Goal: Transaction & Acquisition: Download file/media

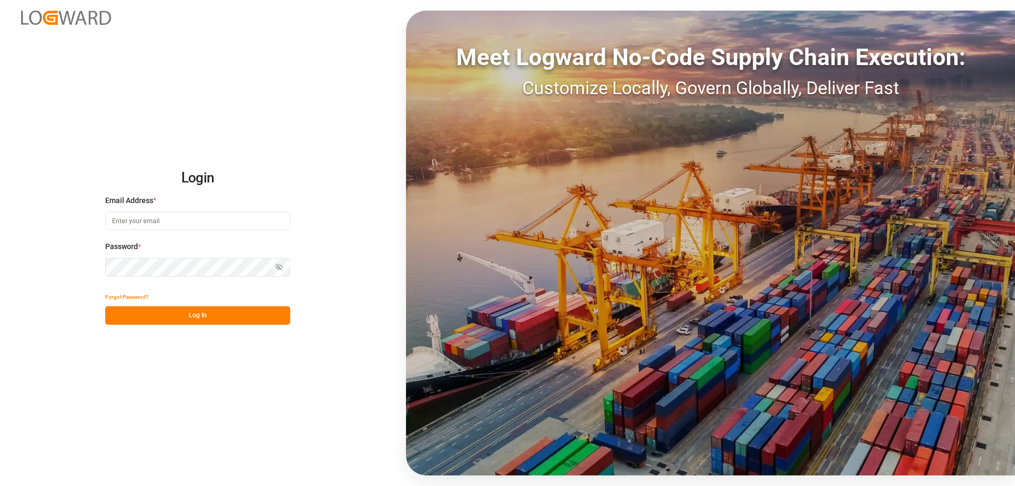
type input "[PERSON_NAME][EMAIL_ADDRESS][DOMAIN_NAME]"
click at [181, 322] on button "Log In" at bounding box center [197, 315] width 185 height 18
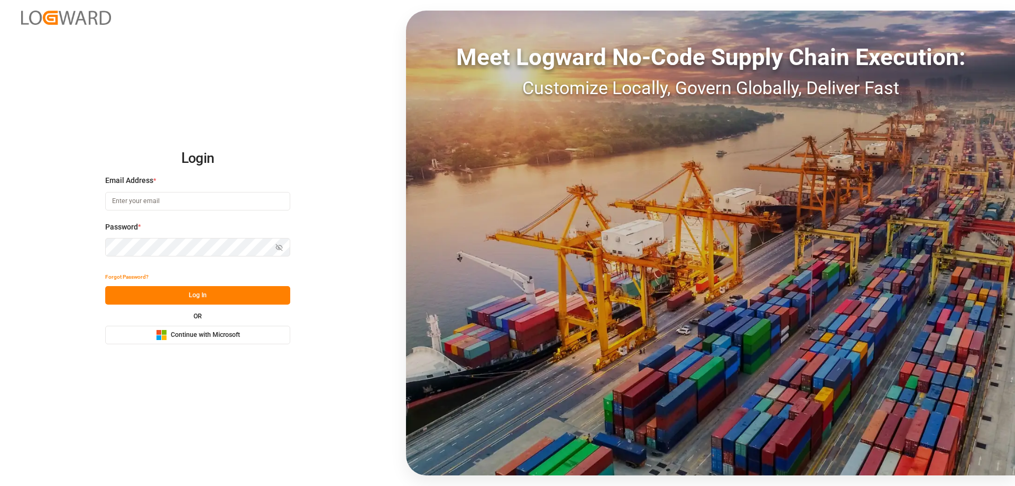
type input "[PERSON_NAME][EMAIL_ADDRESS][DOMAIN_NAME]"
click at [181, 299] on button "Log In" at bounding box center [197, 295] width 185 height 18
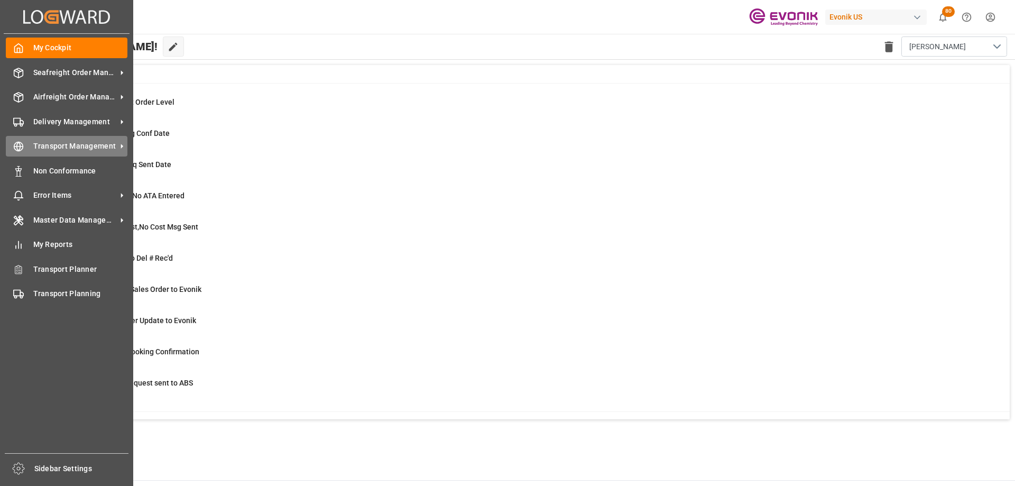
click at [70, 143] on span "Transport Management" at bounding box center [74, 146] width 83 height 11
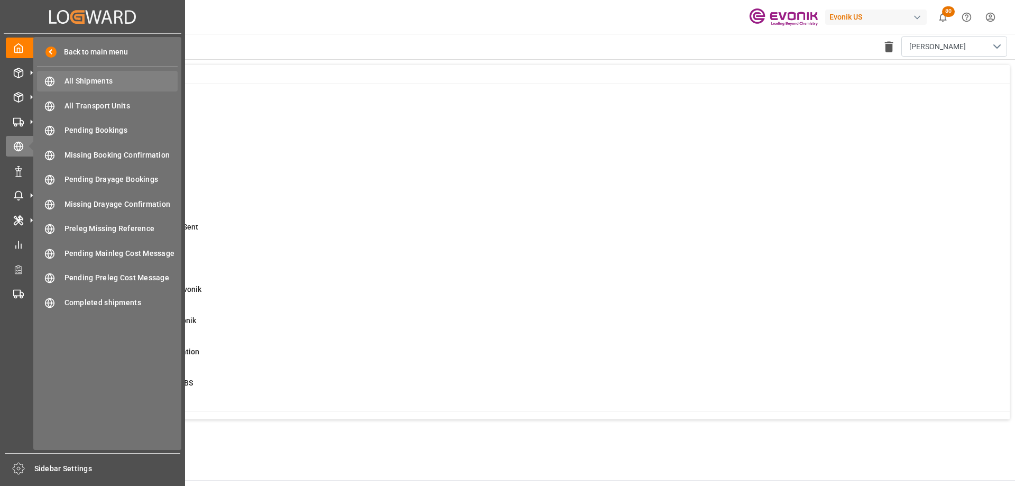
click at [75, 87] on div "All Shipments All Shipments" at bounding box center [107, 81] width 141 height 21
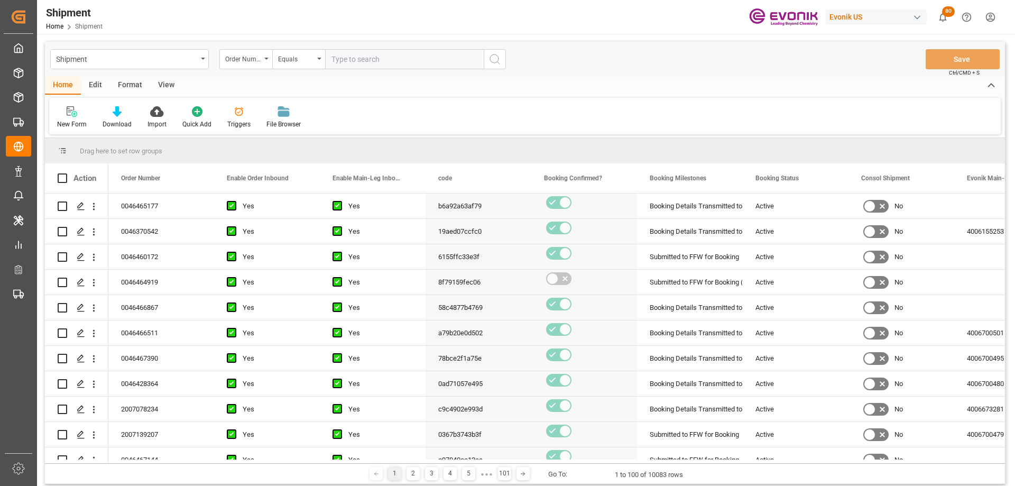
click at [158, 85] on div "View" at bounding box center [166, 86] width 32 height 18
click at [120, 110] on icon at bounding box center [120, 111] width 11 height 11
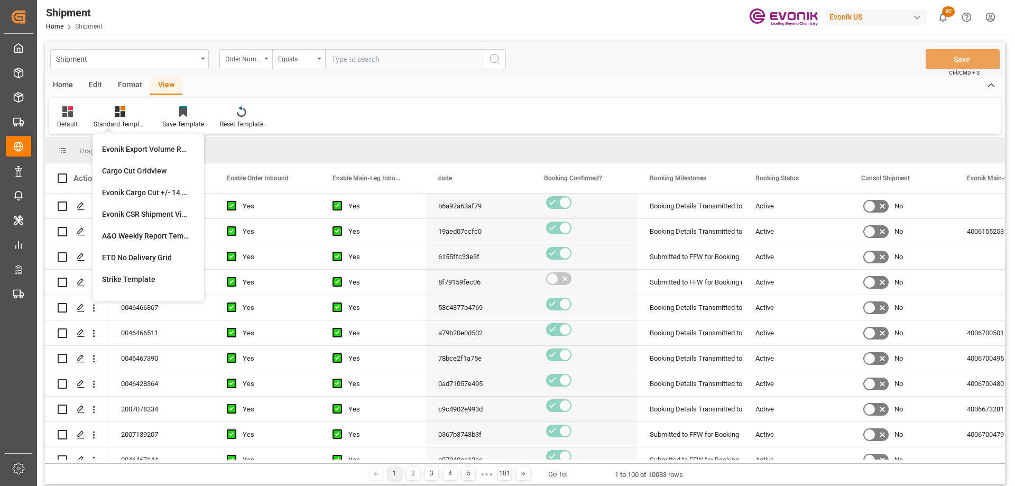
click at [125, 88] on div "Format" at bounding box center [130, 86] width 40 height 18
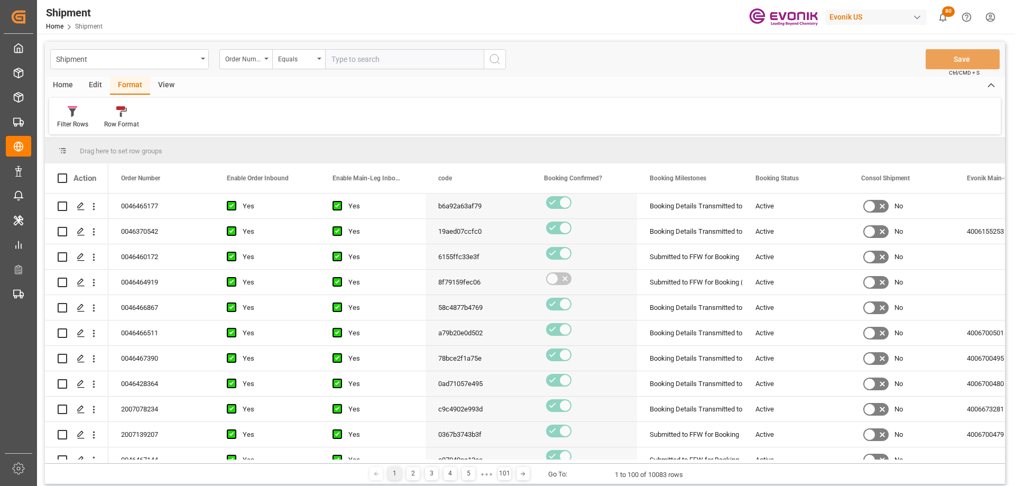
click at [92, 85] on div "Edit" at bounding box center [95, 86] width 29 height 18
click at [178, 119] on div "Configuration" at bounding box center [180, 117] width 55 height 23
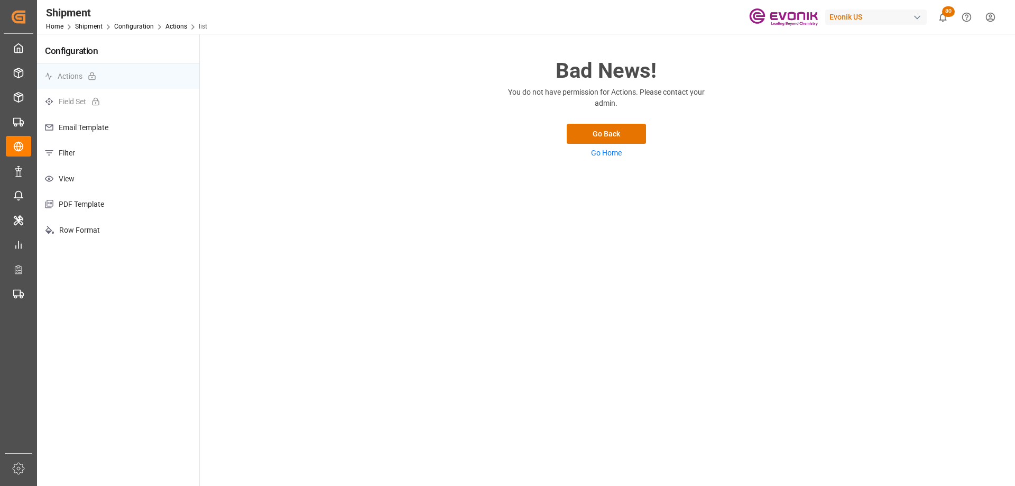
click at [89, 156] on p "Filter" at bounding box center [118, 153] width 162 height 26
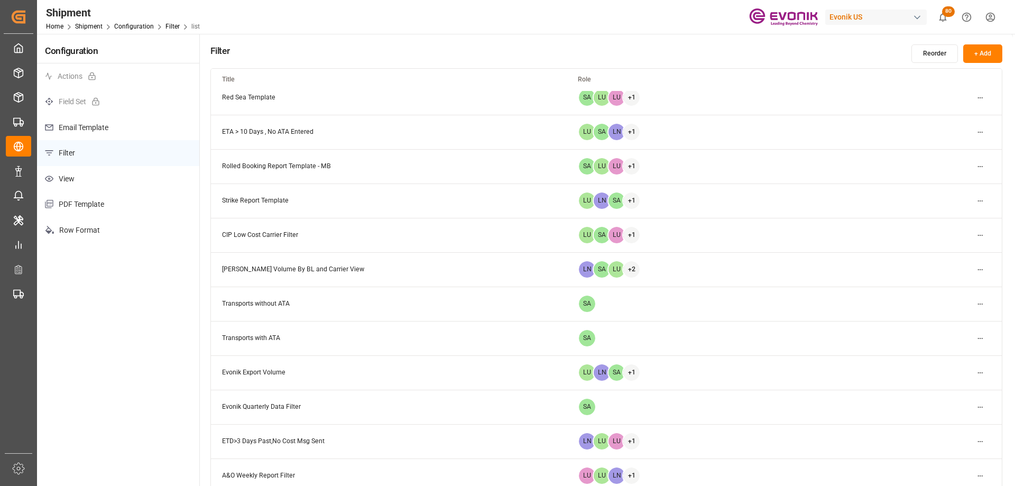
scroll to position [634, 0]
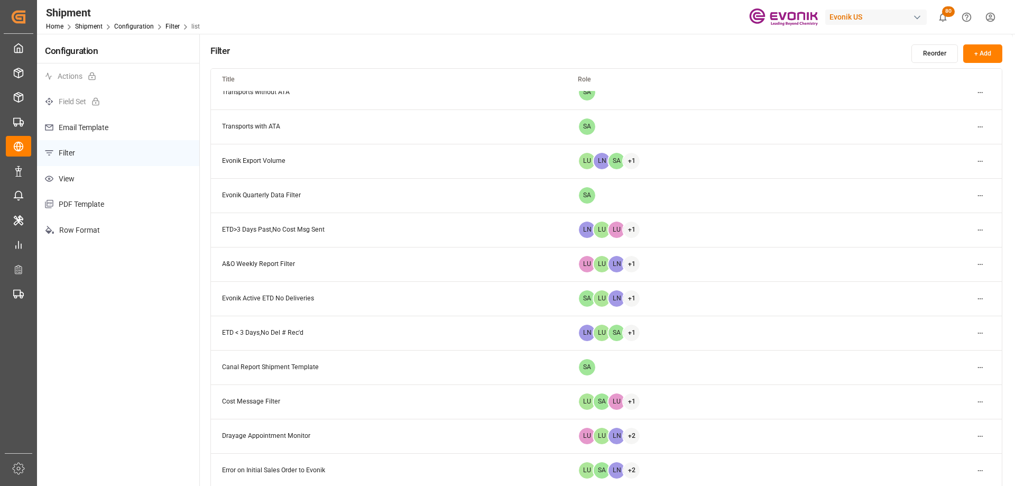
click at [978, 268] on html "Created by potrace 1.15, written by Peter Selinger 2001-2017 Created by potrace…" at bounding box center [507, 243] width 1015 height 486
click at [964, 284] on div "Edit" at bounding box center [961, 285] width 54 height 15
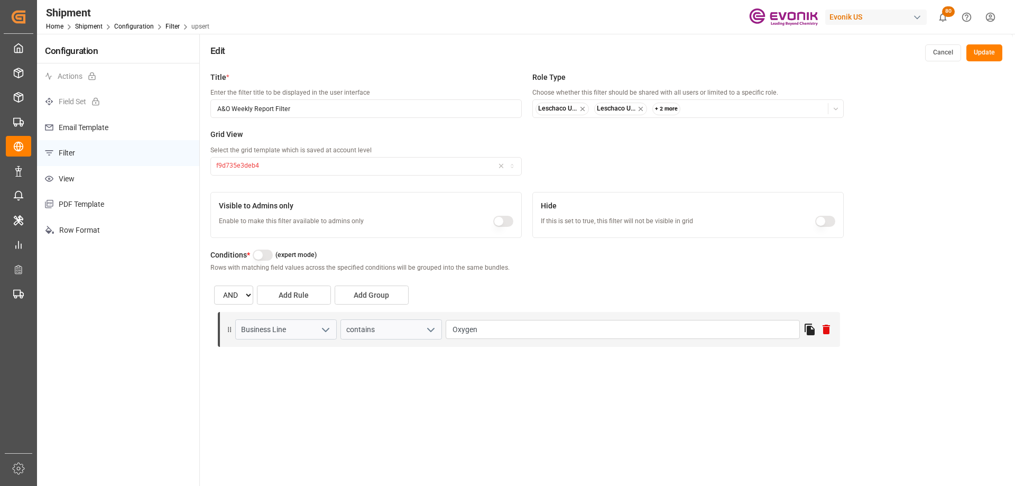
click at [94, 233] on p "Row Format" at bounding box center [118, 230] width 162 height 26
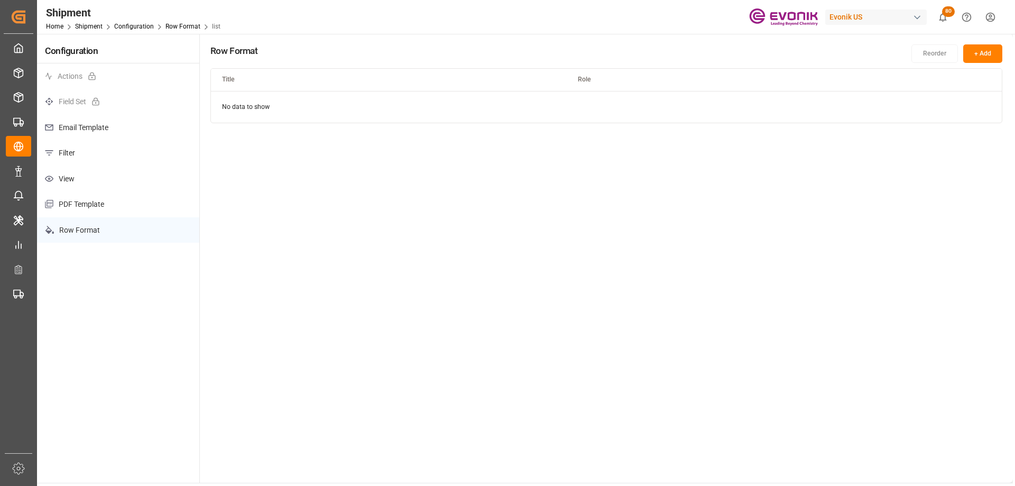
click at [101, 183] on p "View" at bounding box center [118, 179] width 162 height 26
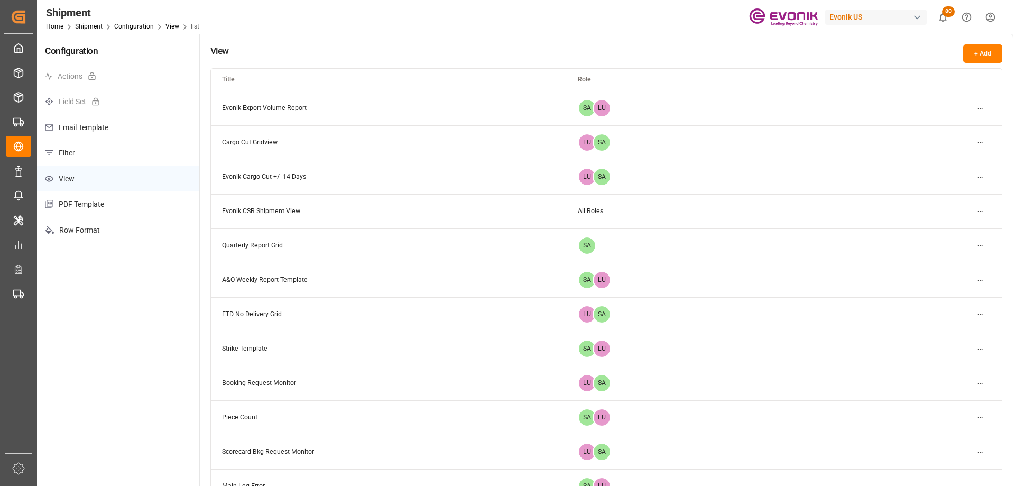
scroll to position [53, 0]
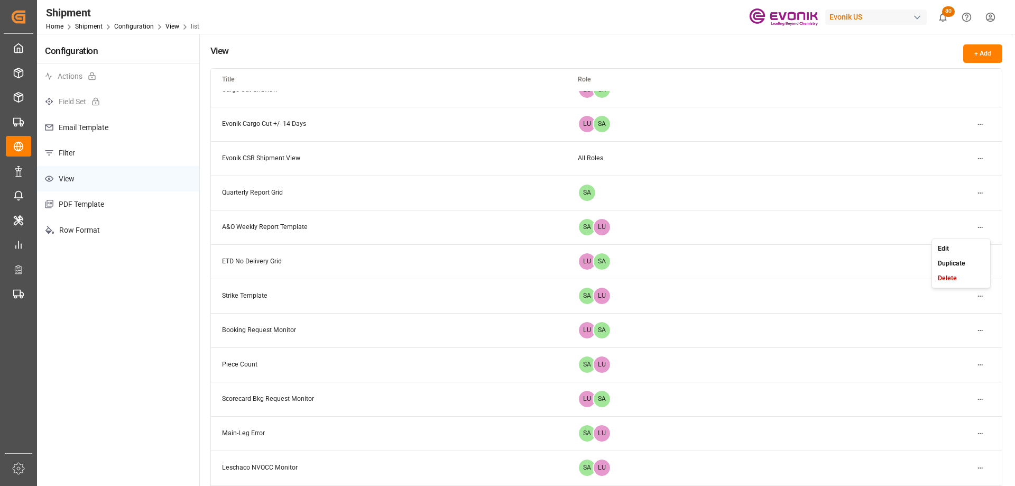
click at [983, 226] on html "Created by potrace 1.15, written by Peter Selinger 2001-2017 Created by potrace…" at bounding box center [507, 243] width 1015 height 486
click at [975, 247] on div "Edit" at bounding box center [961, 248] width 54 height 15
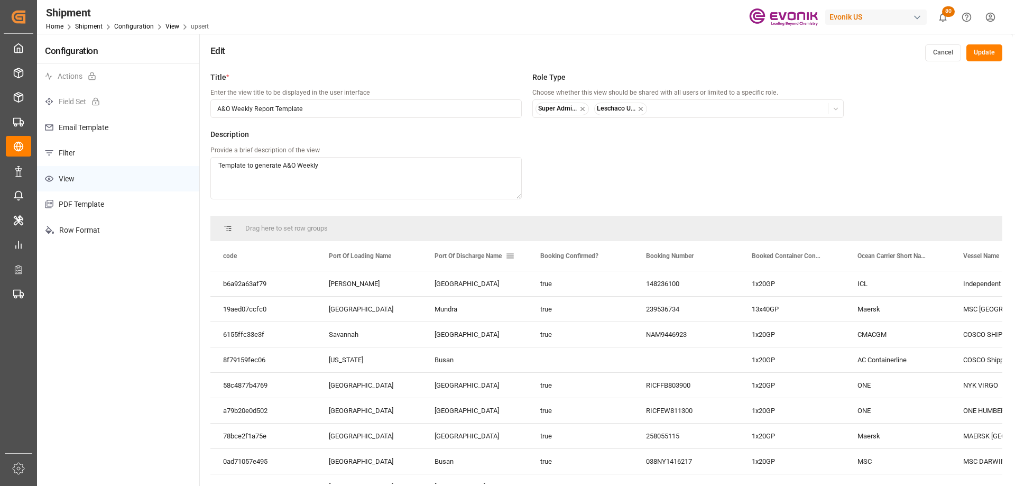
click at [508, 256] on span at bounding box center [510, 256] width 10 height 10
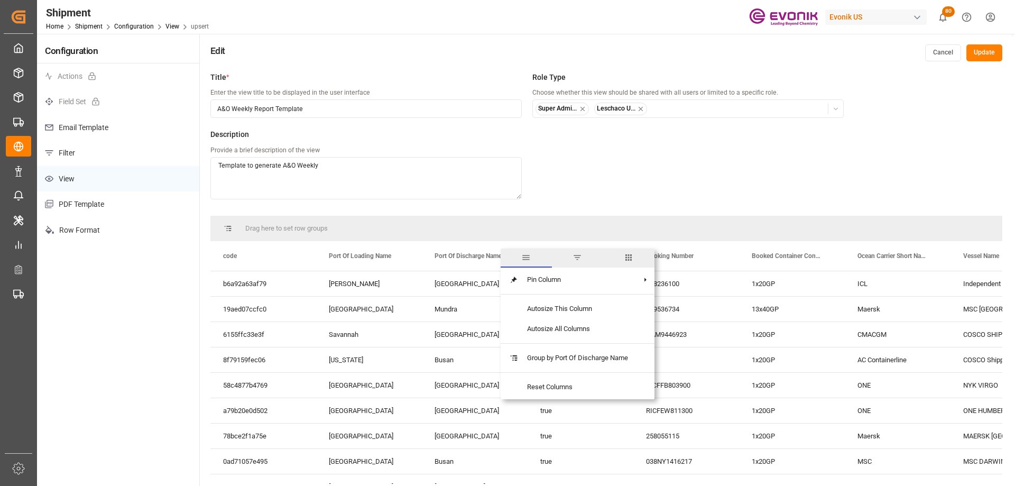
click at [621, 262] on span "columns" at bounding box center [628, 257] width 51 height 19
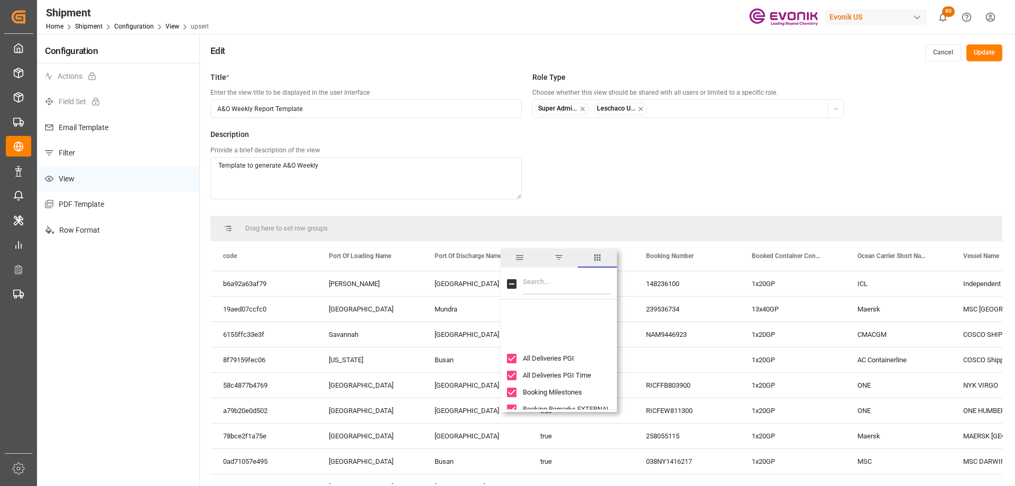
scroll to position [4386, 0]
click at [514, 339] on input "Booking Milestones column toggle visibility (visible)" at bounding box center [512, 339] width 10 height 10
checkbox input "false"
click at [512, 360] on input "Booking Remarks EXTERNAL column toggle visibility (visible)" at bounding box center [512, 356] width 10 height 10
checkbox input "false"
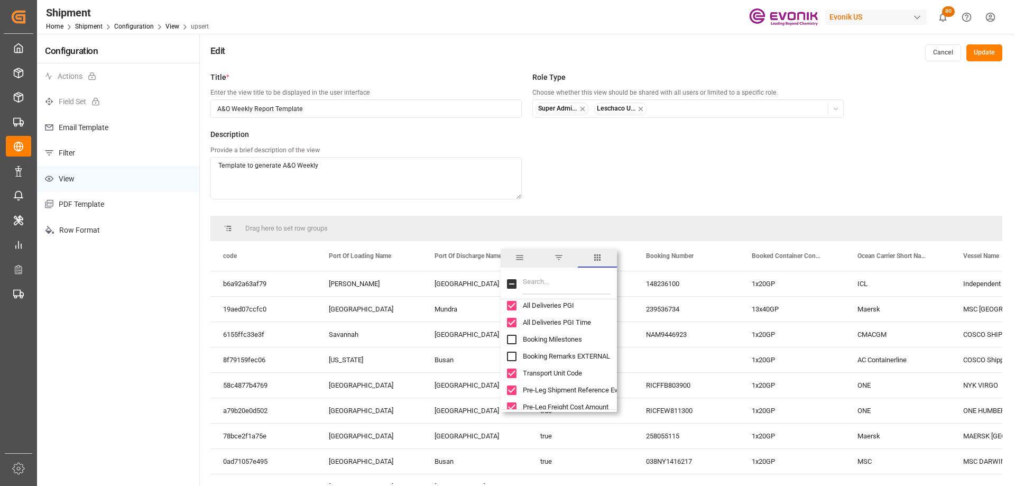
click at [512, 371] on input "Transport Unit Code column toggle visibility (visible)" at bounding box center [512, 373] width 10 height 10
checkbox input "false"
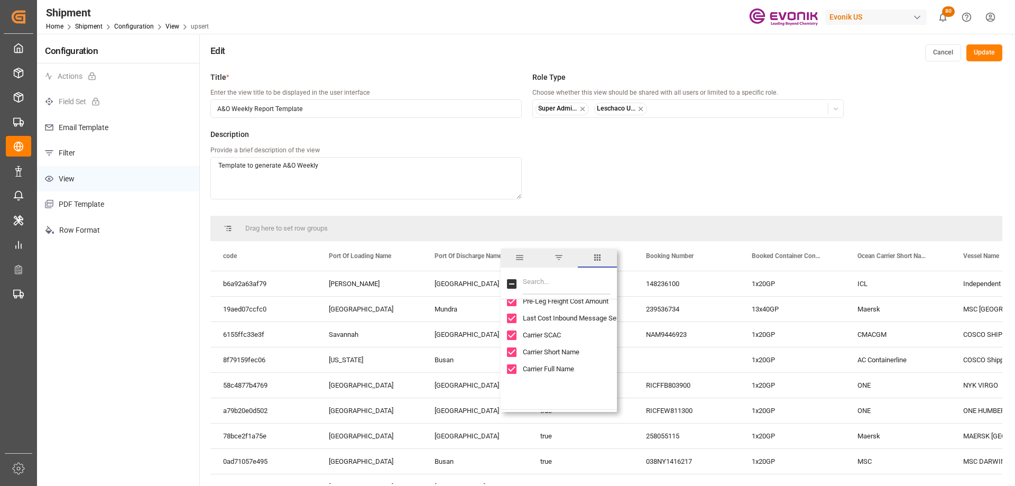
scroll to position [4439, 0]
click at [516, 340] on div "Pre-Leg Shipment Reference Evonik" at bounding box center [565, 337] width 116 height 17
click at [513, 352] on input "Pre-Leg Freight Cost Amount column toggle visibility (visible)" at bounding box center [512, 354] width 10 height 10
checkbox input "false"
click at [509, 337] on input "Pre-Leg Shipment Reference Evonik column toggle visibility (visible)" at bounding box center [512, 337] width 10 height 10
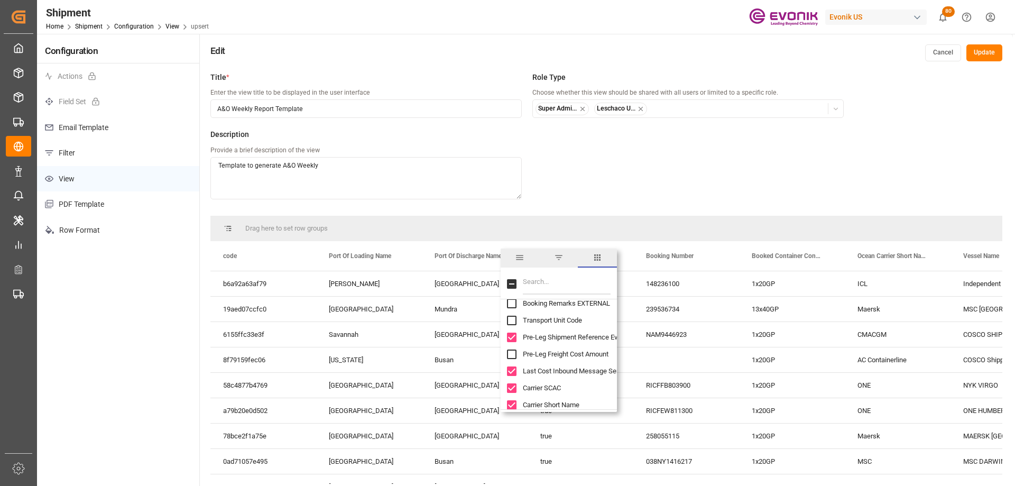
checkbox input "false"
click at [510, 373] on input "Last Cost Inbound Message Sent Time drv column toggle visibility (visible)" at bounding box center [512, 371] width 10 height 10
checkbox input "false"
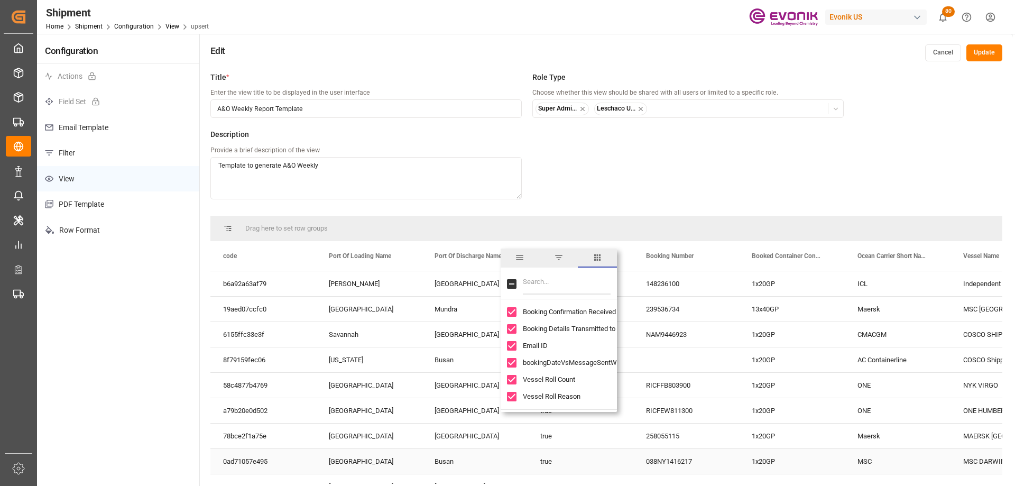
scroll to position [106, 0]
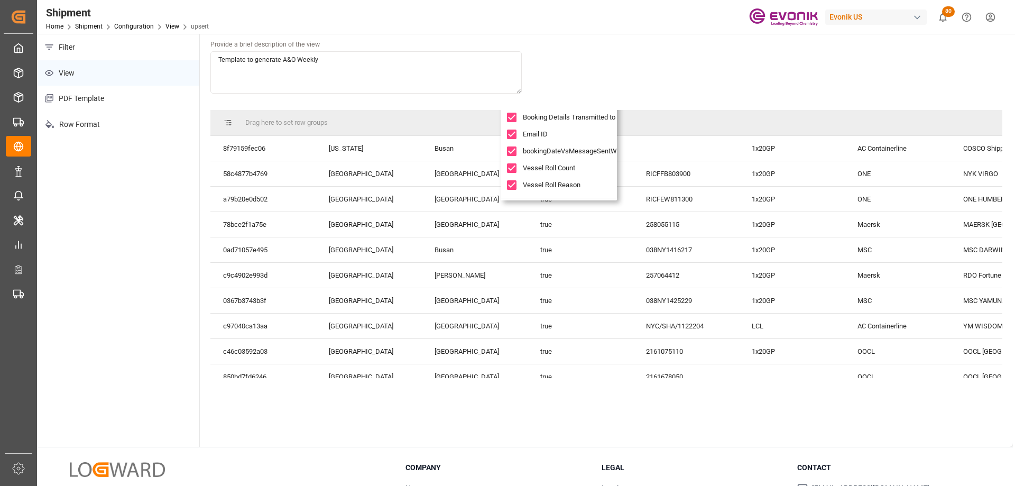
click at [633, 58] on div "Title * Enter the view title to be displayed in the user interface A&O Weekly R…" at bounding box center [527, 35] width 634 height 138
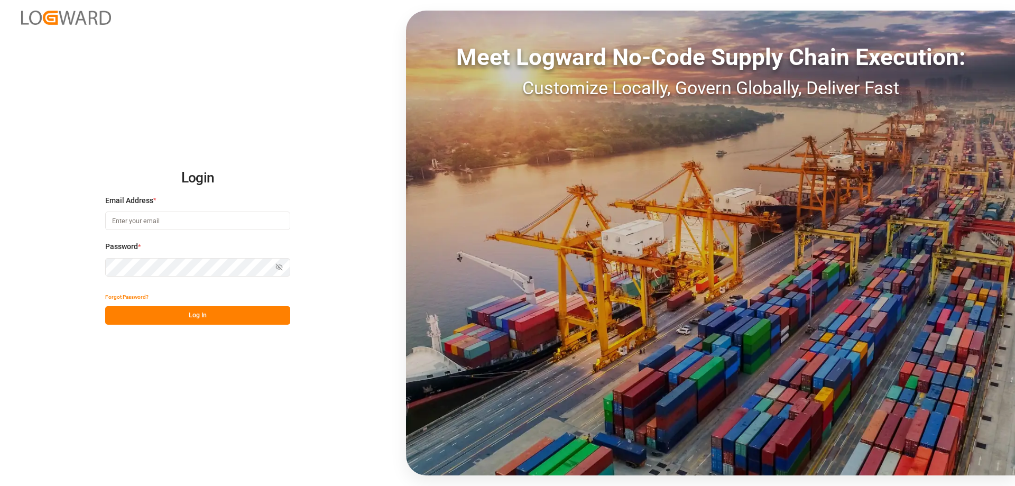
type input "mara-lynn.tan@leschaco.com"
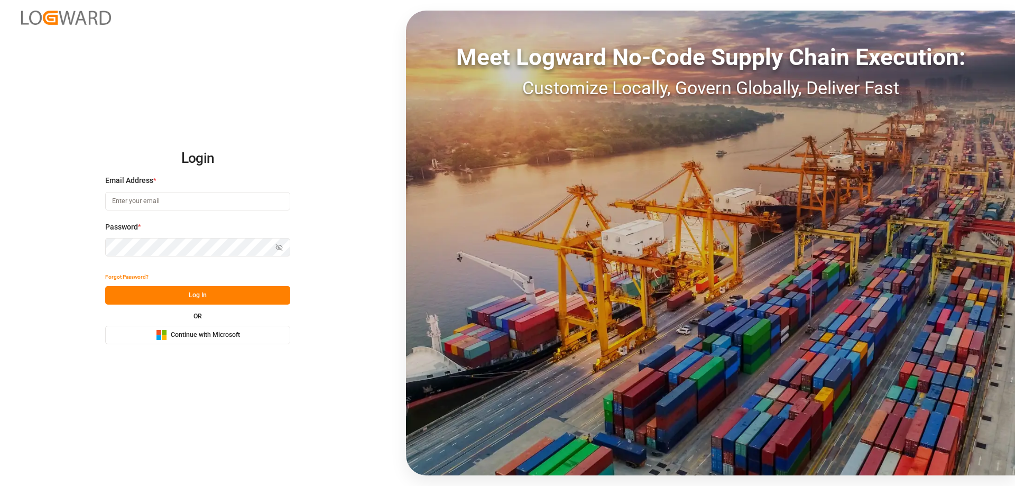
type input "[PERSON_NAME][EMAIL_ADDRESS][DOMAIN_NAME]"
click at [165, 290] on button "Log In" at bounding box center [197, 295] width 185 height 18
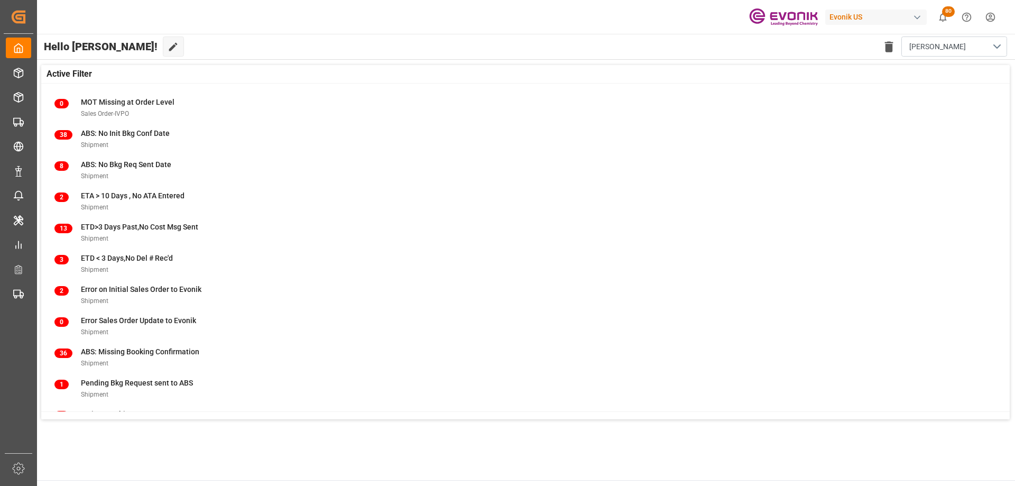
click at [255, 25] on div "Evonik US 80 Notifications Only show unread All Mark all categories read Downlo…" at bounding box center [522, 17] width 985 height 34
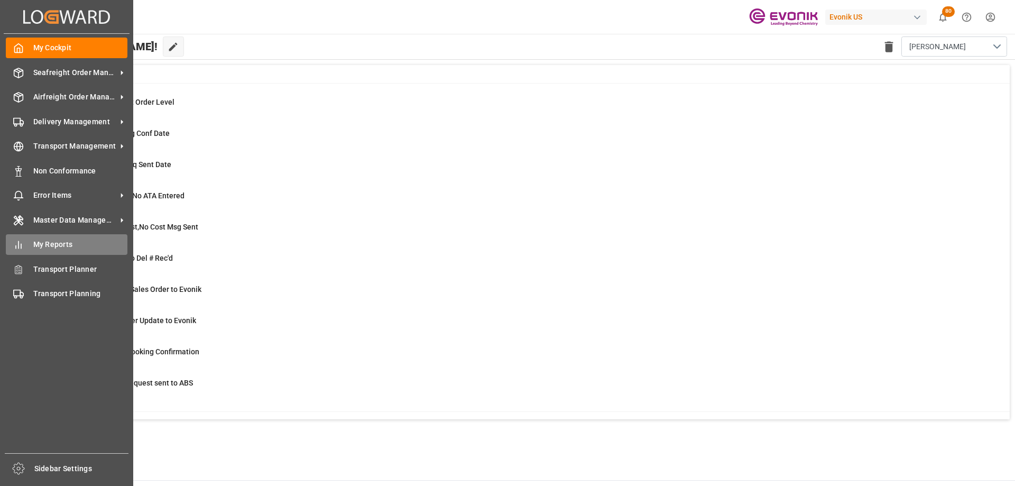
click at [34, 242] on span "My Reports" at bounding box center [80, 244] width 95 height 11
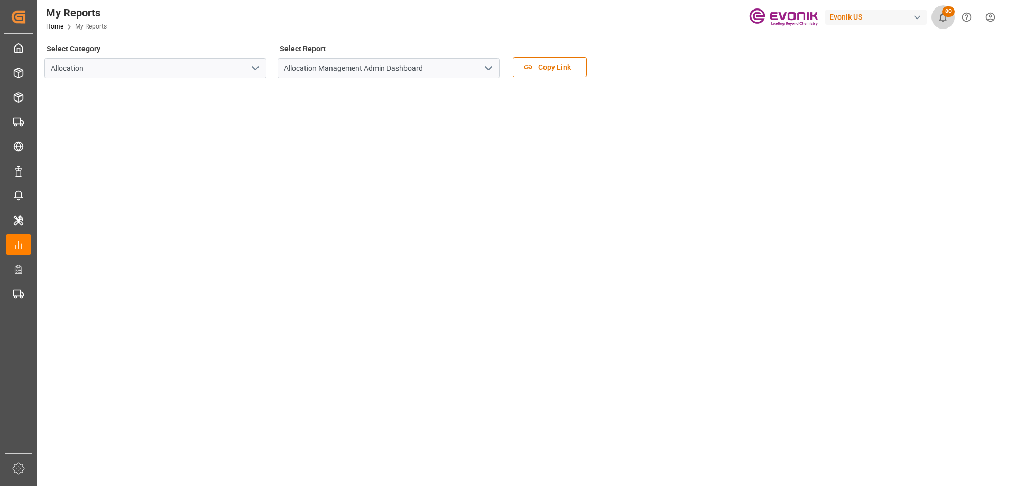
click at [940, 17] on icon "show 80 new notifications" at bounding box center [942, 17] width 7 height 9
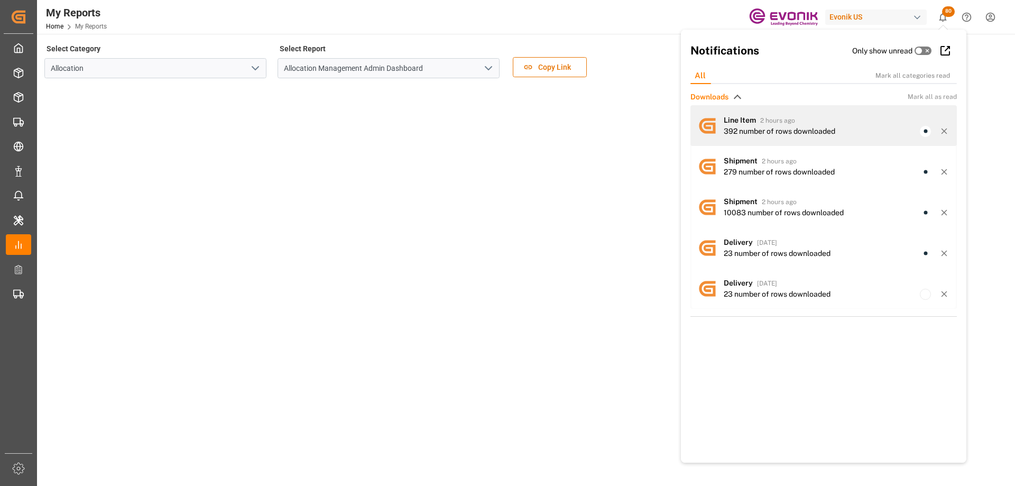
click at [796, 126] on div "392 number of rows downloaded" at bounding box center [778, 131] width 111 height 11
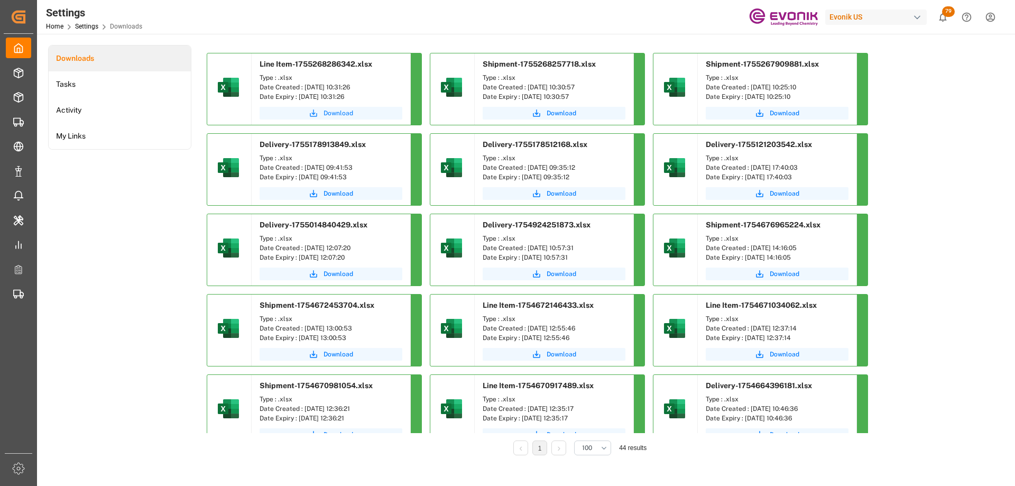
click at [339, 113] on span "Download" at bounding box center [338, 113] width 30 height 10
